Goal: Transaction & Acquisition: Purchase product/service

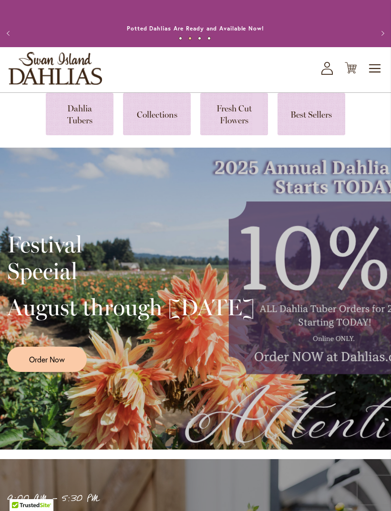
click at [63, 365] on span "Order Now" at bounding box center [47, 359] width 36 height 11
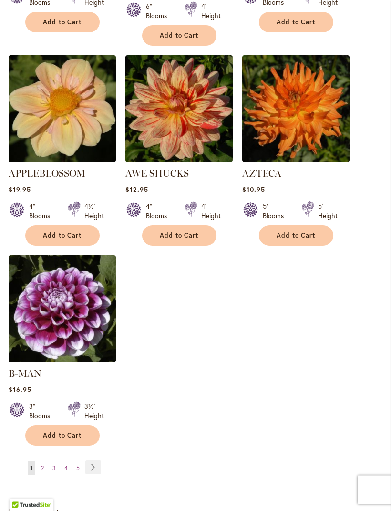
scroll to position [1071, 0]
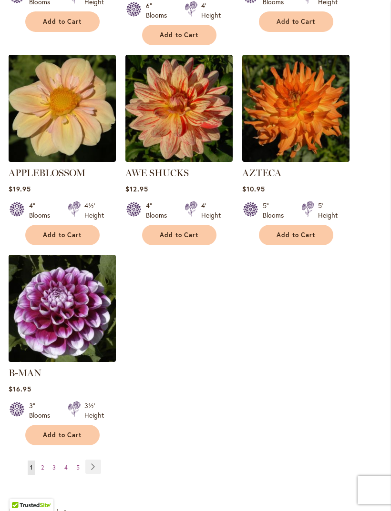
click at [97, 461] on link "Page Next" at bounding box center [93, 467] width 16 height 14
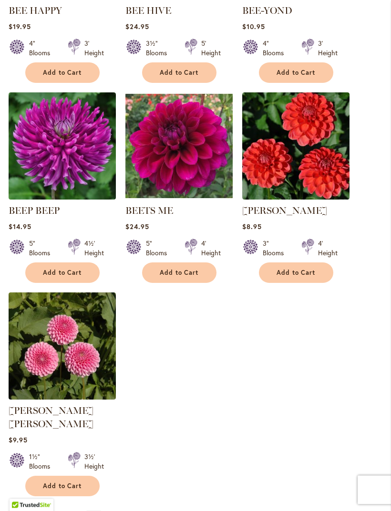
scroll to position [1020, 0]
click at [95, 511] on link "Page Next" at bounding box center [94, 518] width 16 height 14
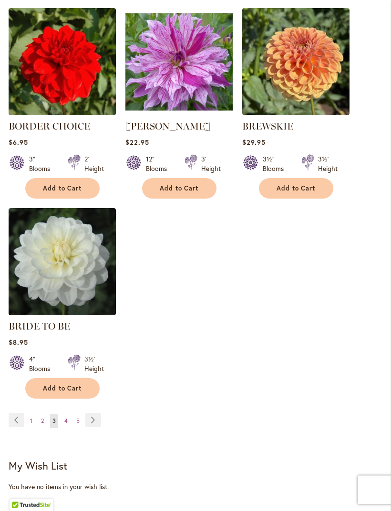
scroll to position [1102, 0]
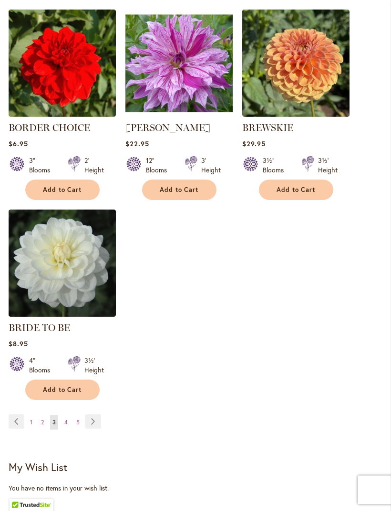
click at [97, 429] on link "Page Next" at bounding box center [93, 422] width 16 height 14
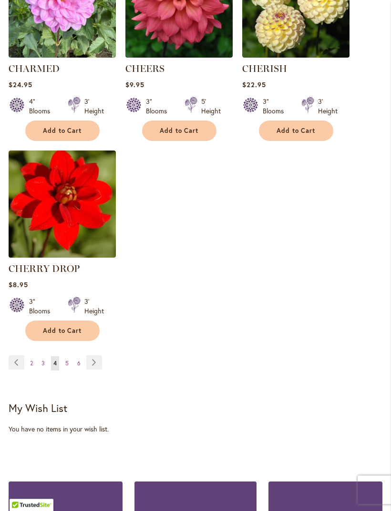
scroll to position [1175, 0]
click at [99, 370] on link "Page Next" at bounding box center [94, 363] width 16 height 14
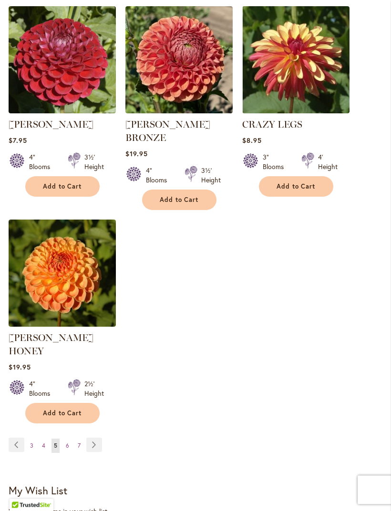
scroll to position [1146, 0]
click at [96, 438] on link "Page Next" at bounding box center [94, 445] width 16 height 14
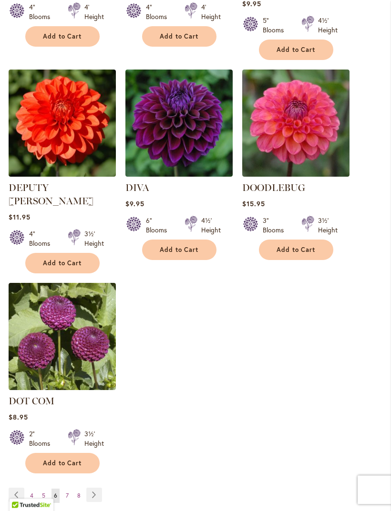
scroll to position [1071, 0]
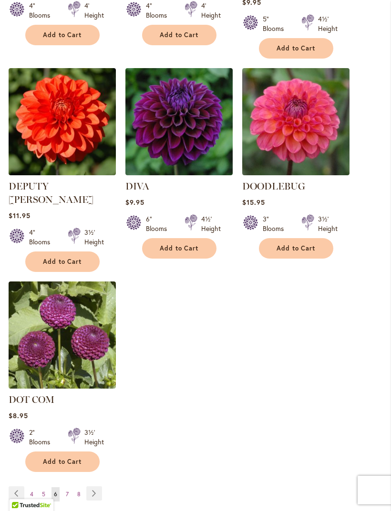
click at [95, 487] on link "Page Next" at bounding box center [94, 494] width 16 height 14
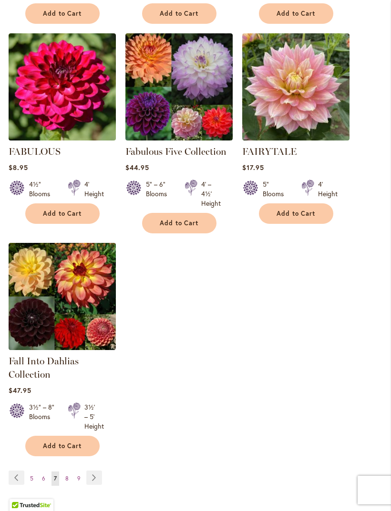
scroll to position [1097, 0]
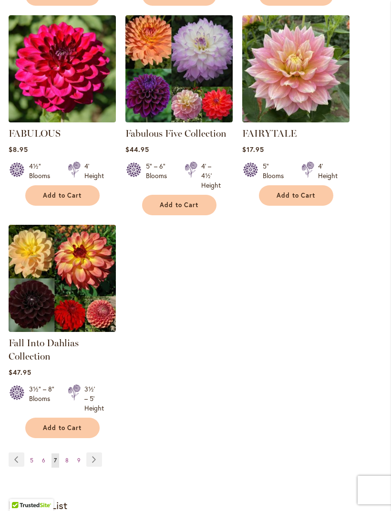
click at [101, 467] on link "Page Next" at bounding box center [94, 460] width 16 height 14
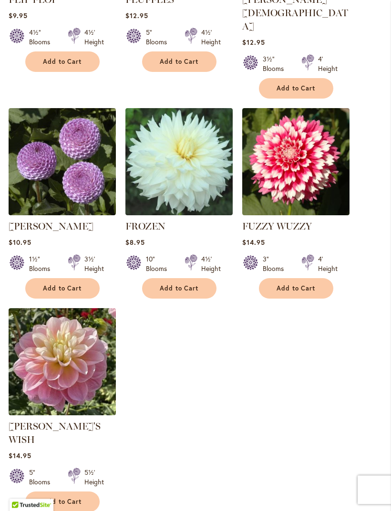
scroll to position [1044, 0]
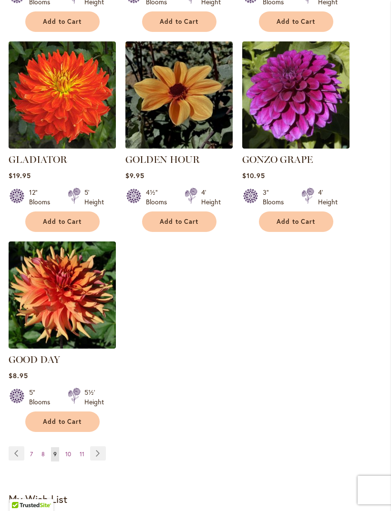
scroll to position [1116, 0]
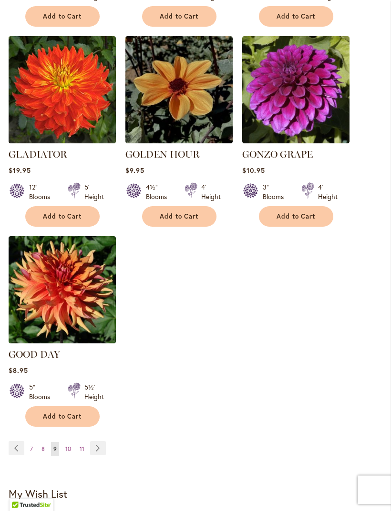
click at [101, 442] on link "Page Next" at bounding box center [98, 449] width 16 height 14
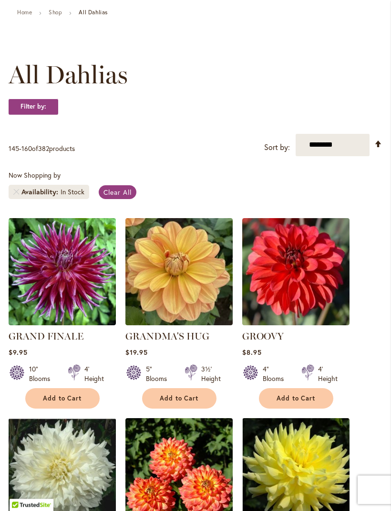
scroll to position [94, 0]
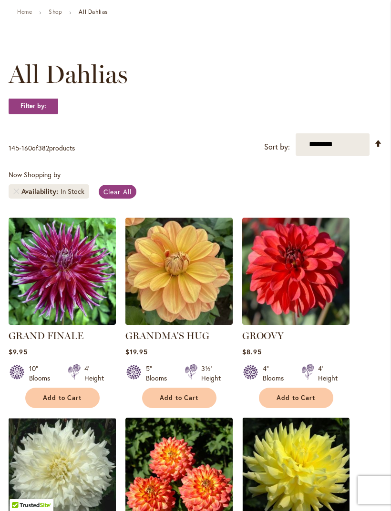
click at [75, 402] on span "Add to Cart" at bounding box center [62, 398] width 39 height 8
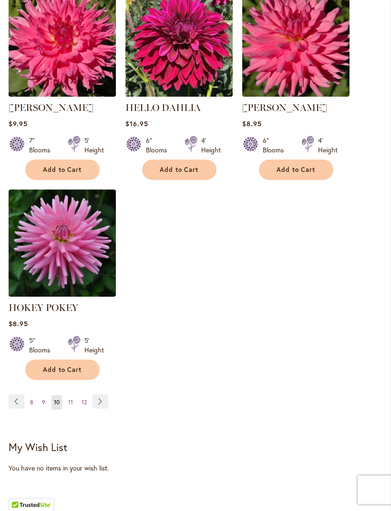
scroll to position [1184, 0]
click at [104, 409] on link "Page Next" at bounding box center [100, 402] width 16 height 14
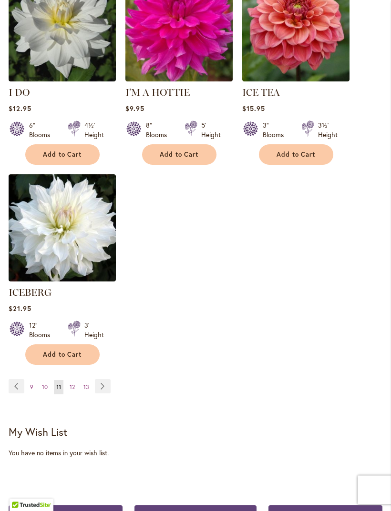
scroll to position [1165, 0]
click at [110, 384] on link "Page Next" at bounding box center [103, 386] width 16 height 14
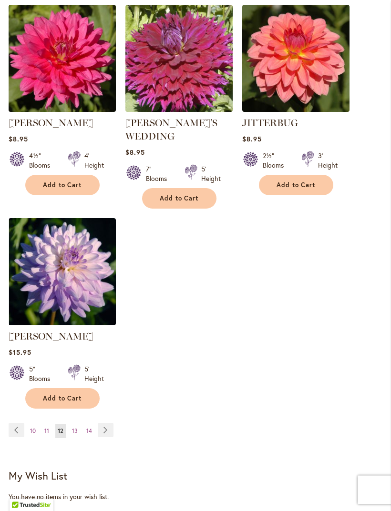
scroll to position [1131, 0]
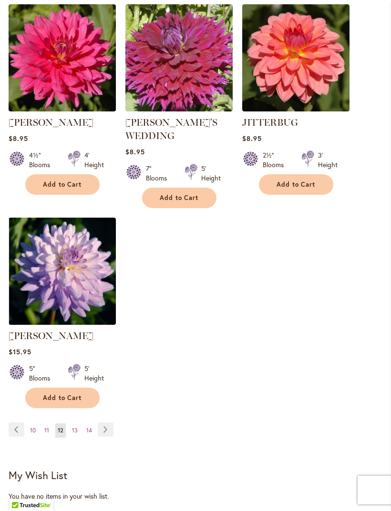
click at [106, 423] on link "Page Next" at bounding box center [106, 430] width 16 height 14
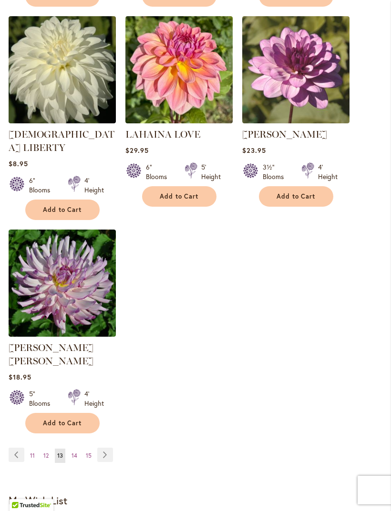
scroll to position [1098, 0]
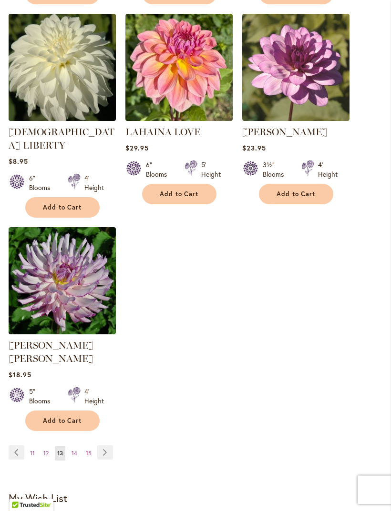
click at [107, 446] on link "Page Next" at bounding box center [105, 453] width 16 height 14
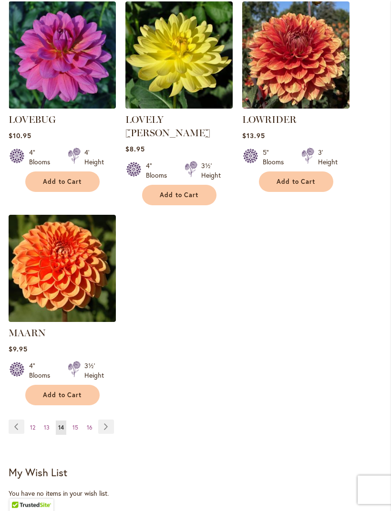
scroll to position [1124, 0]
click at [107, 420] on link "Page Next" at bounding box center [106, 427] width 16 height 14
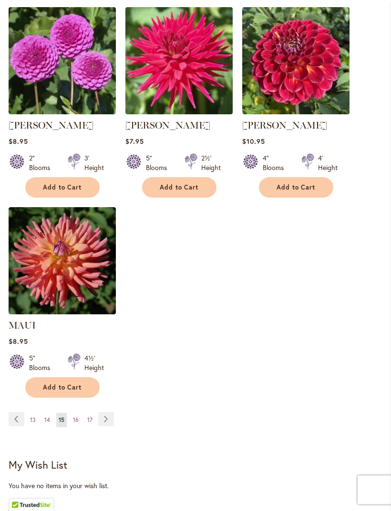
scroll to position [1119, 0]
click at [22, 427] on link "Page Previous" at bounding box center [17, 419] width 16 height 14
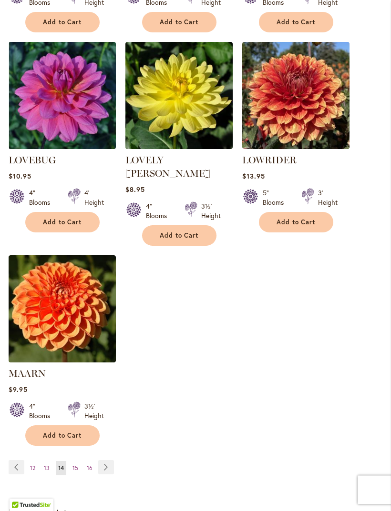
scroll to position [1084, 0]
click at [109, 460] on link "Page Next" at bounding box center [106, 467] width 16 height 14
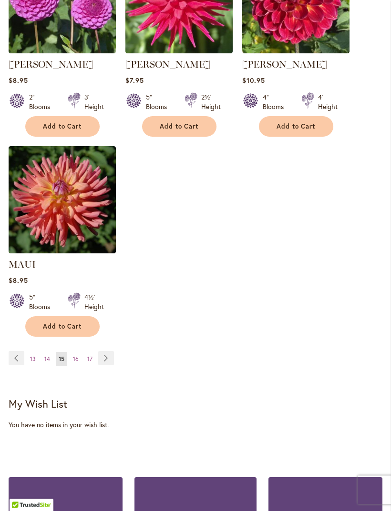
scroll to position [1184, 0]
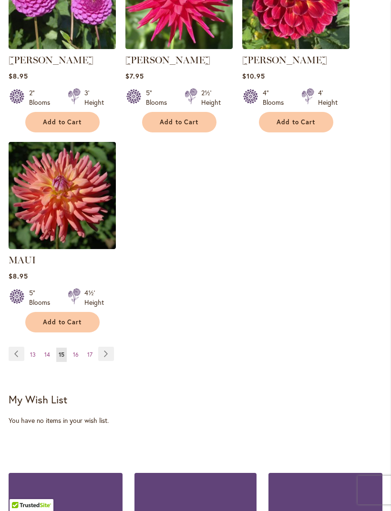
click at [107, 361] on link "Page Next" at bounding box center [106, 354] width 16 height 14
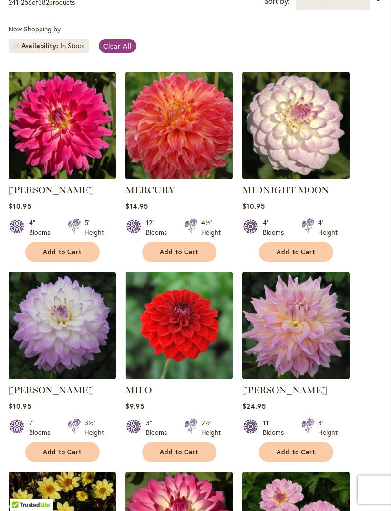
scroll to position [240, 0]
click at [71, 457] on span "Add to Cart" at bounding box center [62, 452] width 39 height 8
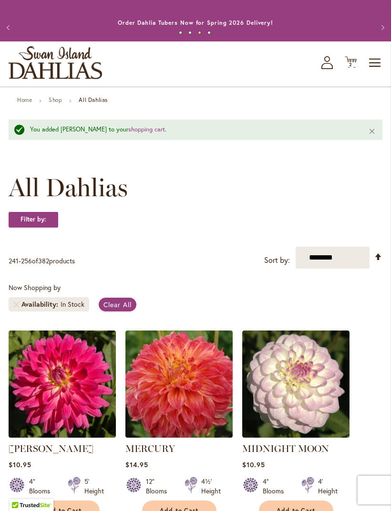
scroll to position [0, 0]
